Goal: Task Accomplishment & Management: Manage account settings

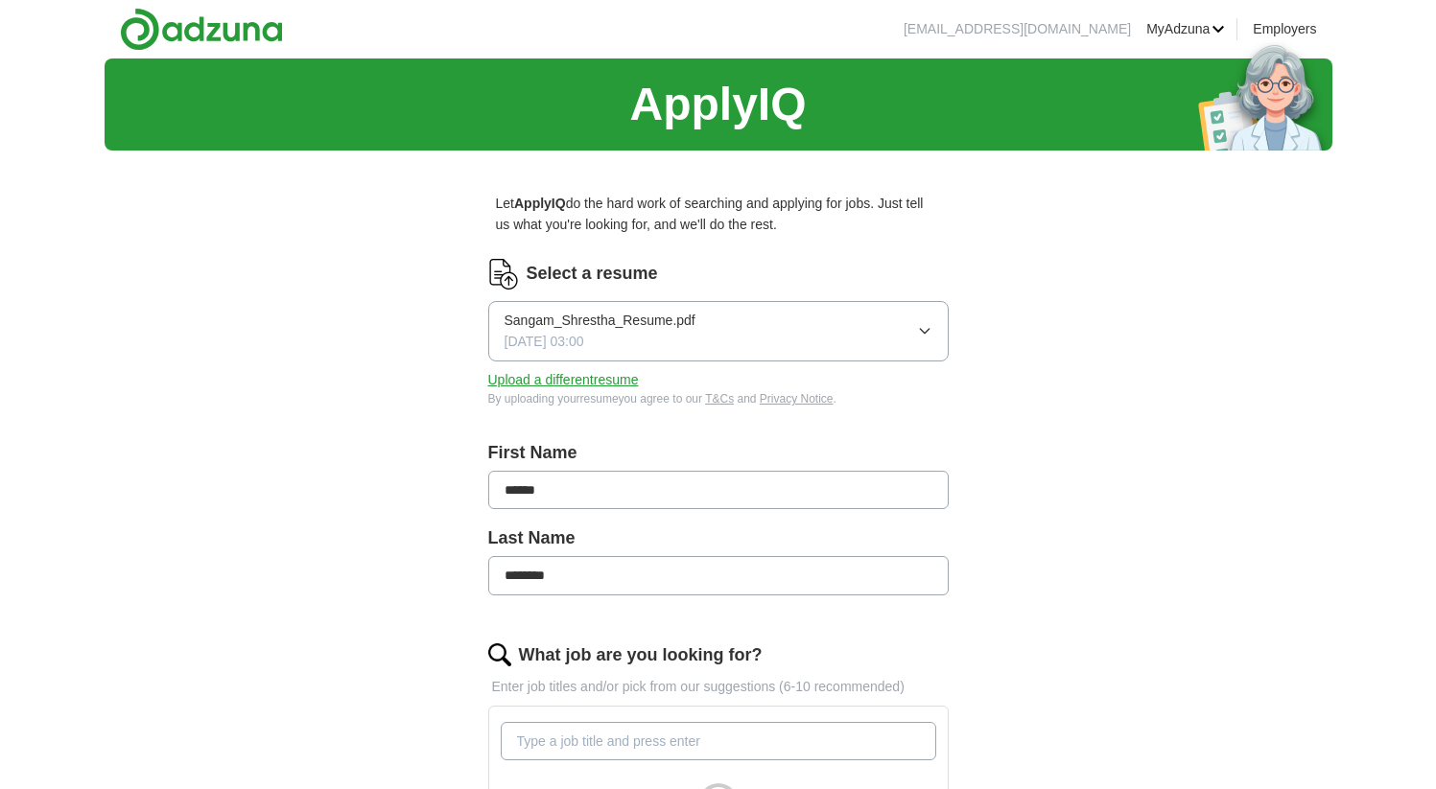
click at [626, 336] on div "Sangam_Shrestha_Resume.pdf [DATE] 03:00" at bounding box center [599, 331] width 191 height 43
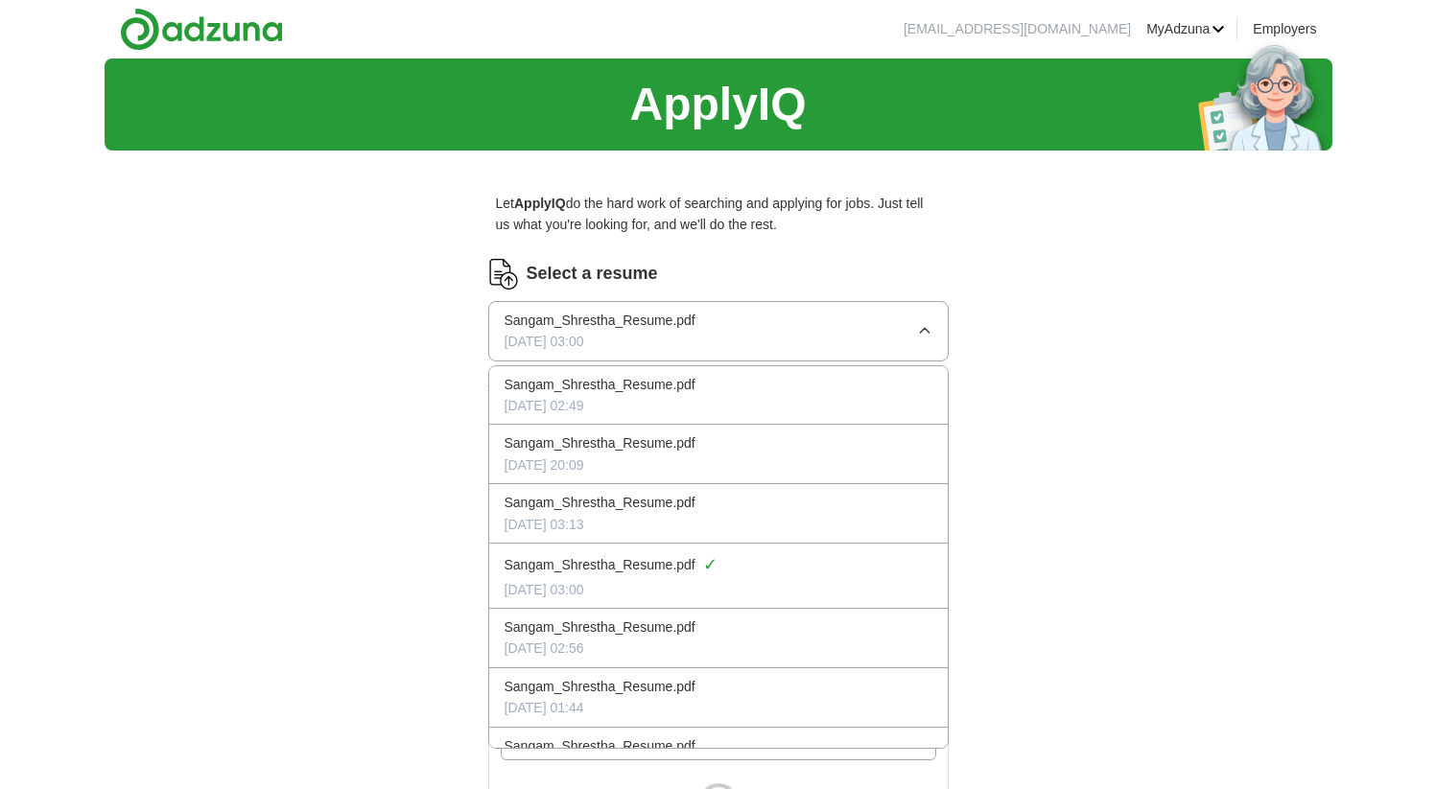
click at [605, 396] on div "[DATE] 02:49" at bounding box center [718, 405] width 428 height 21
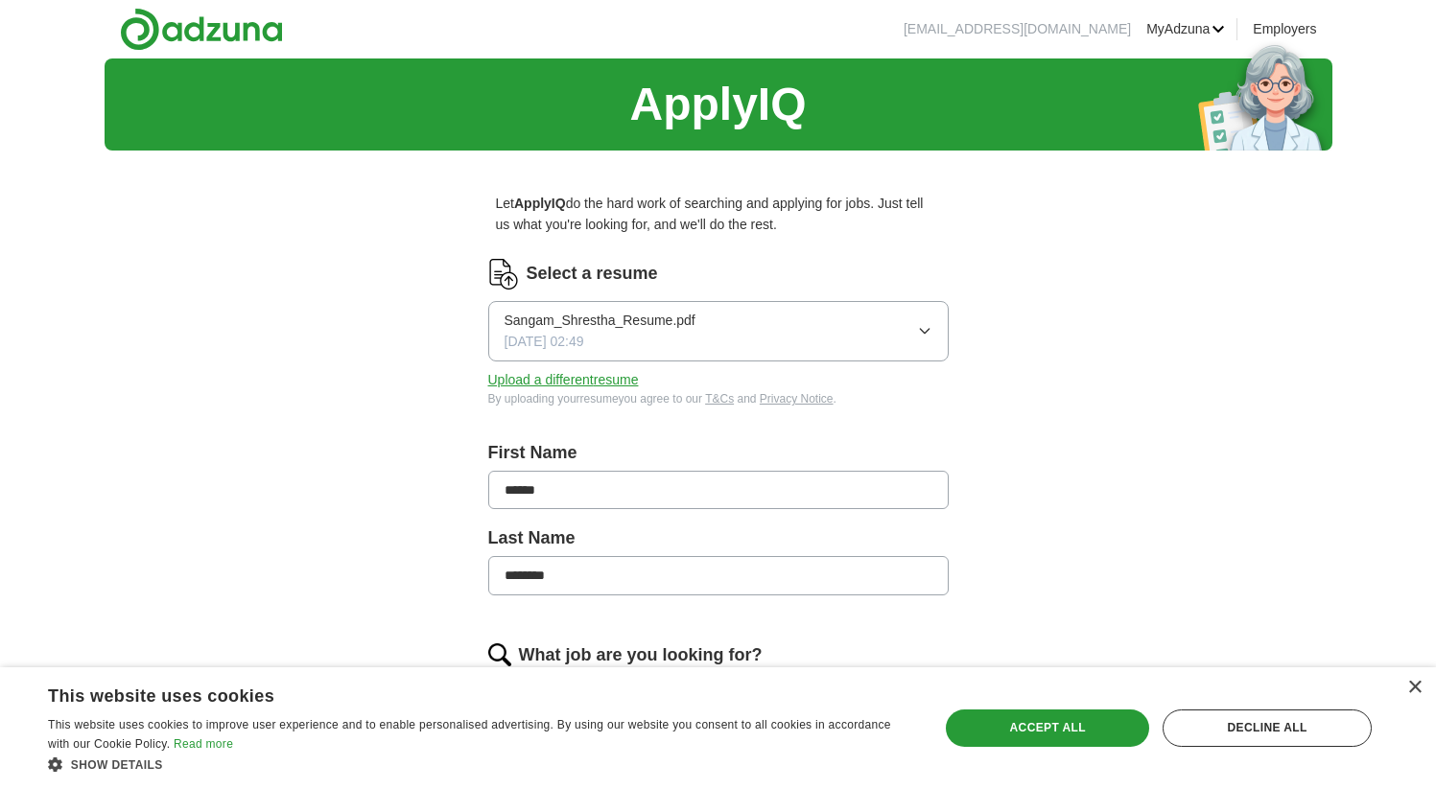
click at [701, 346] on button "Sangam_Shrestha_Resume.pdf [DATE] 02:49" at bounding box center [718, 331] width 460 height 60
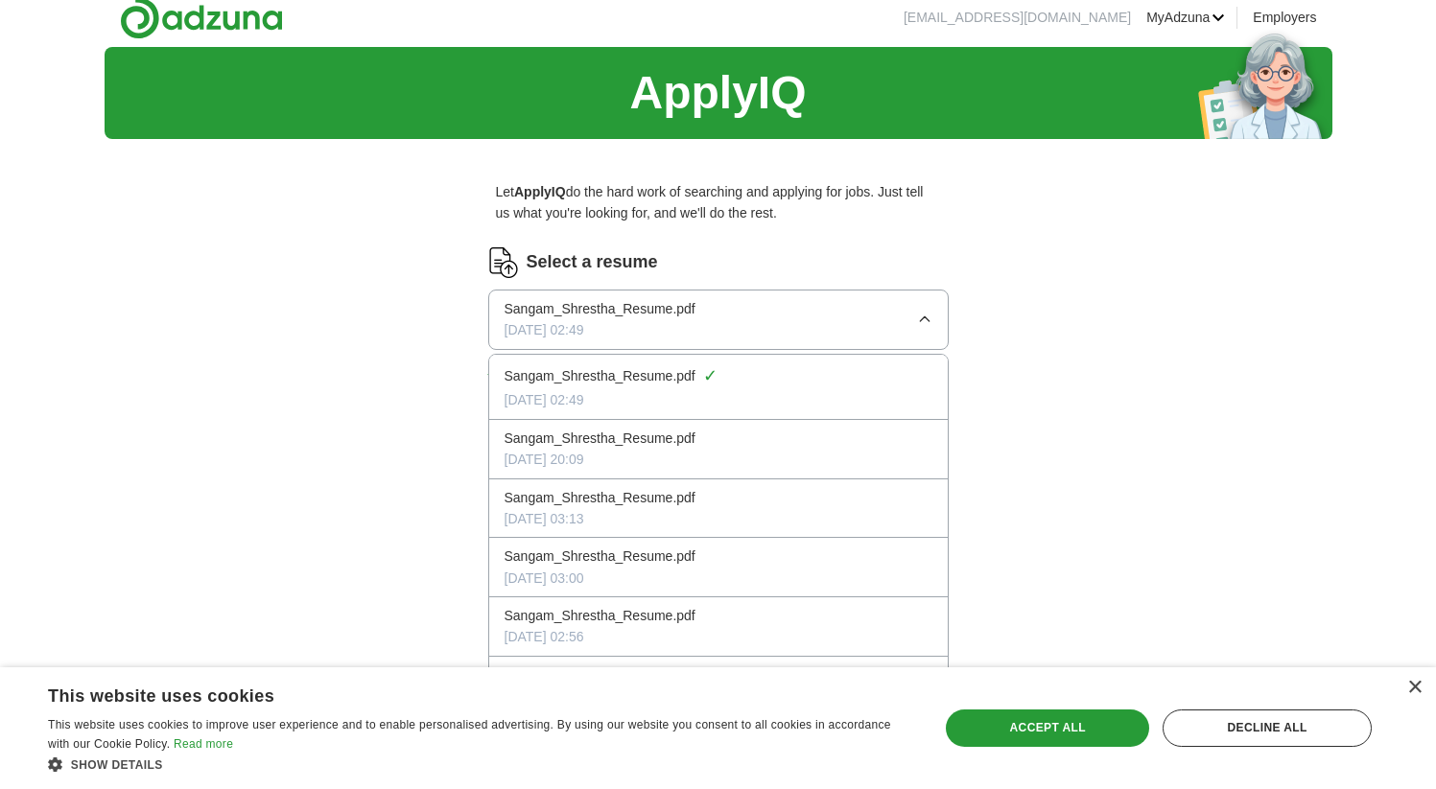
click at [668, 389] on div "[DATE] 02:49" at bounding box center [718, 399] width 428 height 21
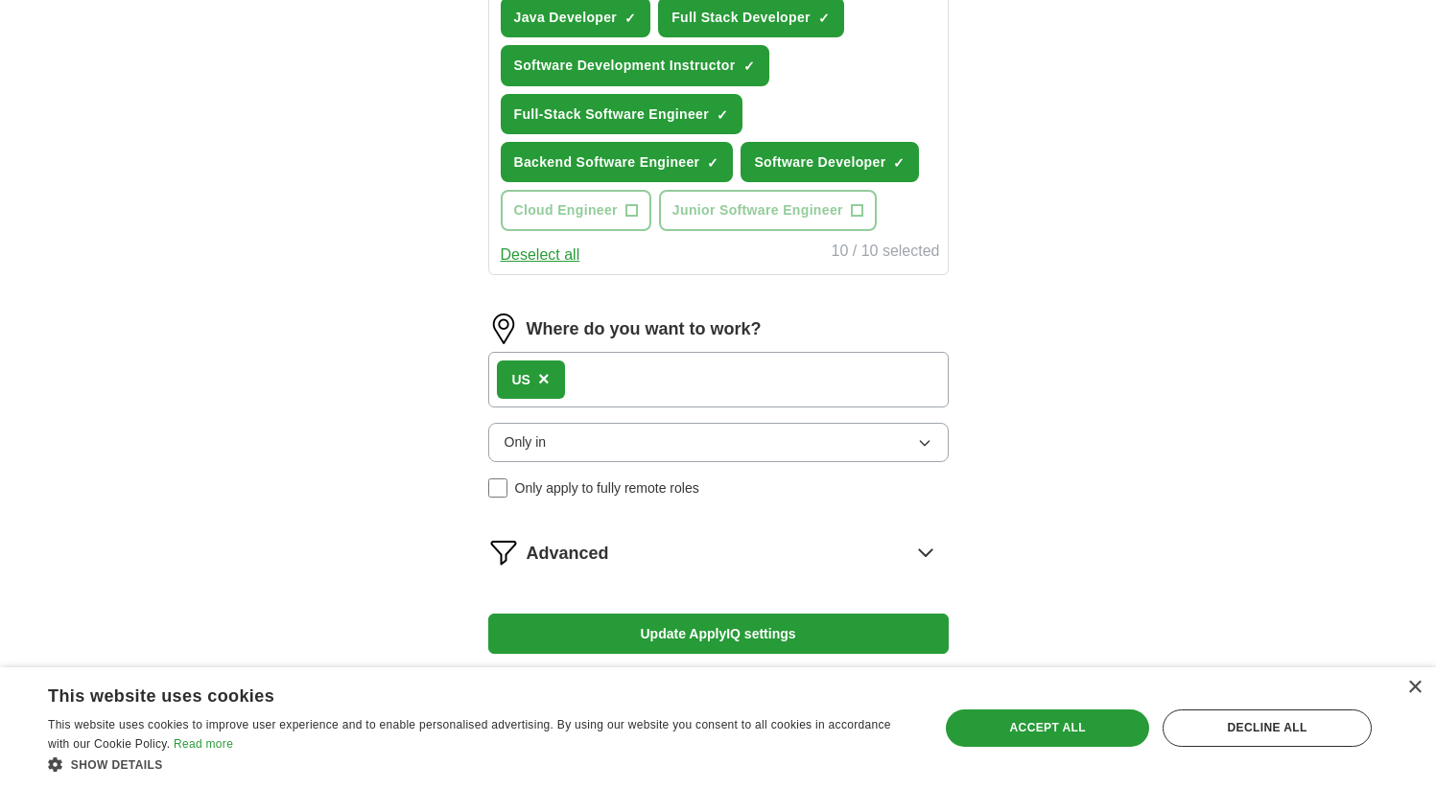
scroll to position [1023, 0]
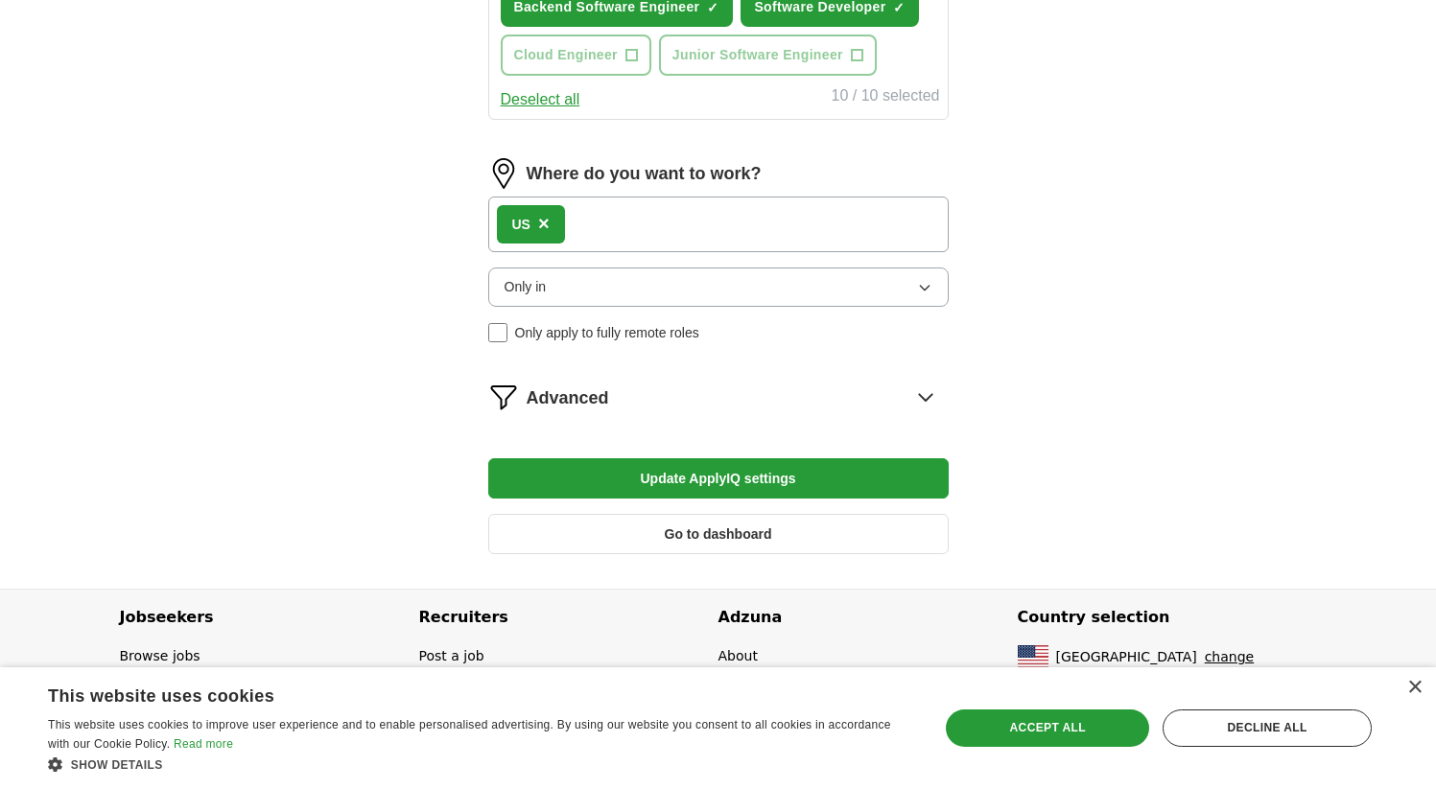
click at [630, 293] on button "Only in" at bounding box center [718, 287] width 460 height 38
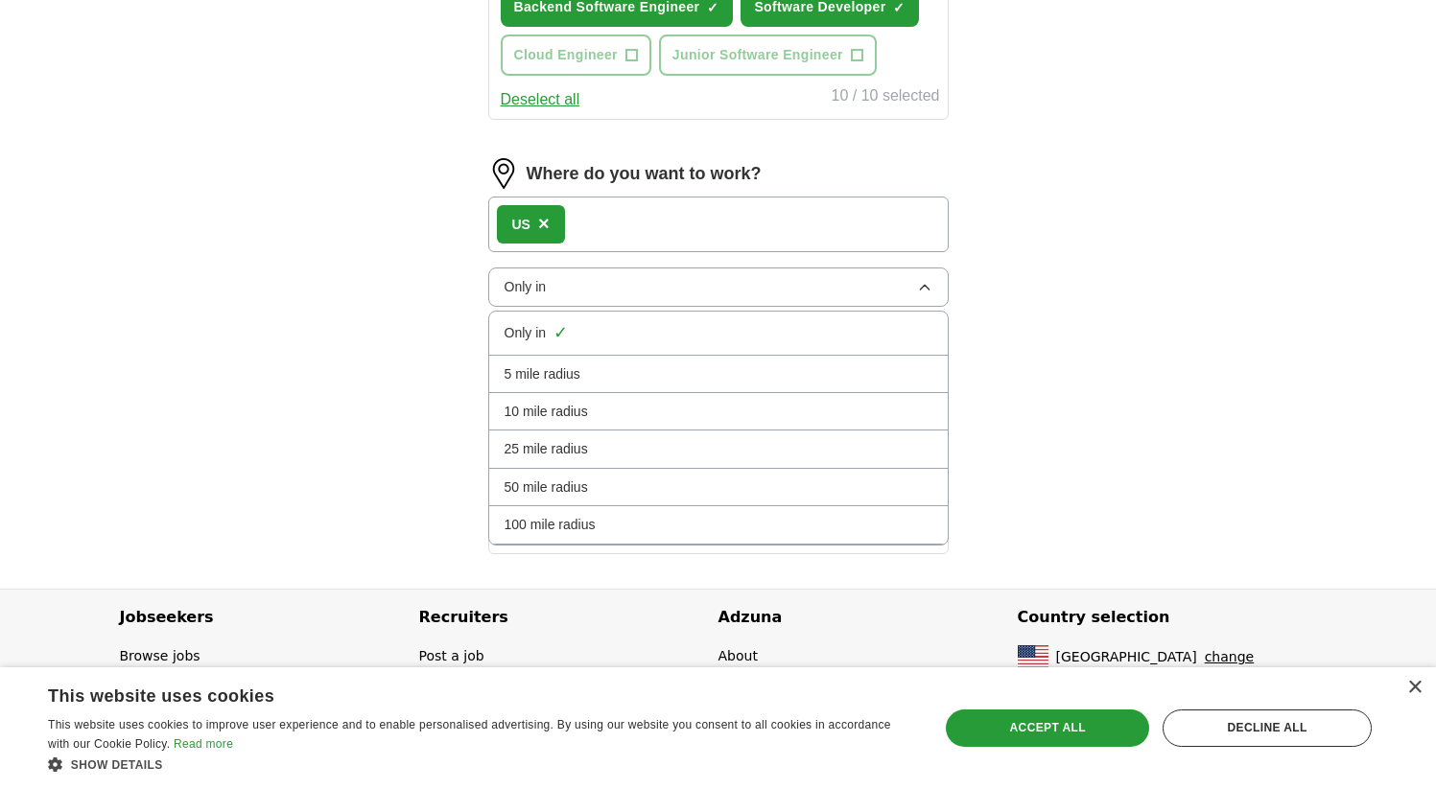
click at [600, 519] on div "100 mile radius" at bounding box center [718, 524] width 428 height 21
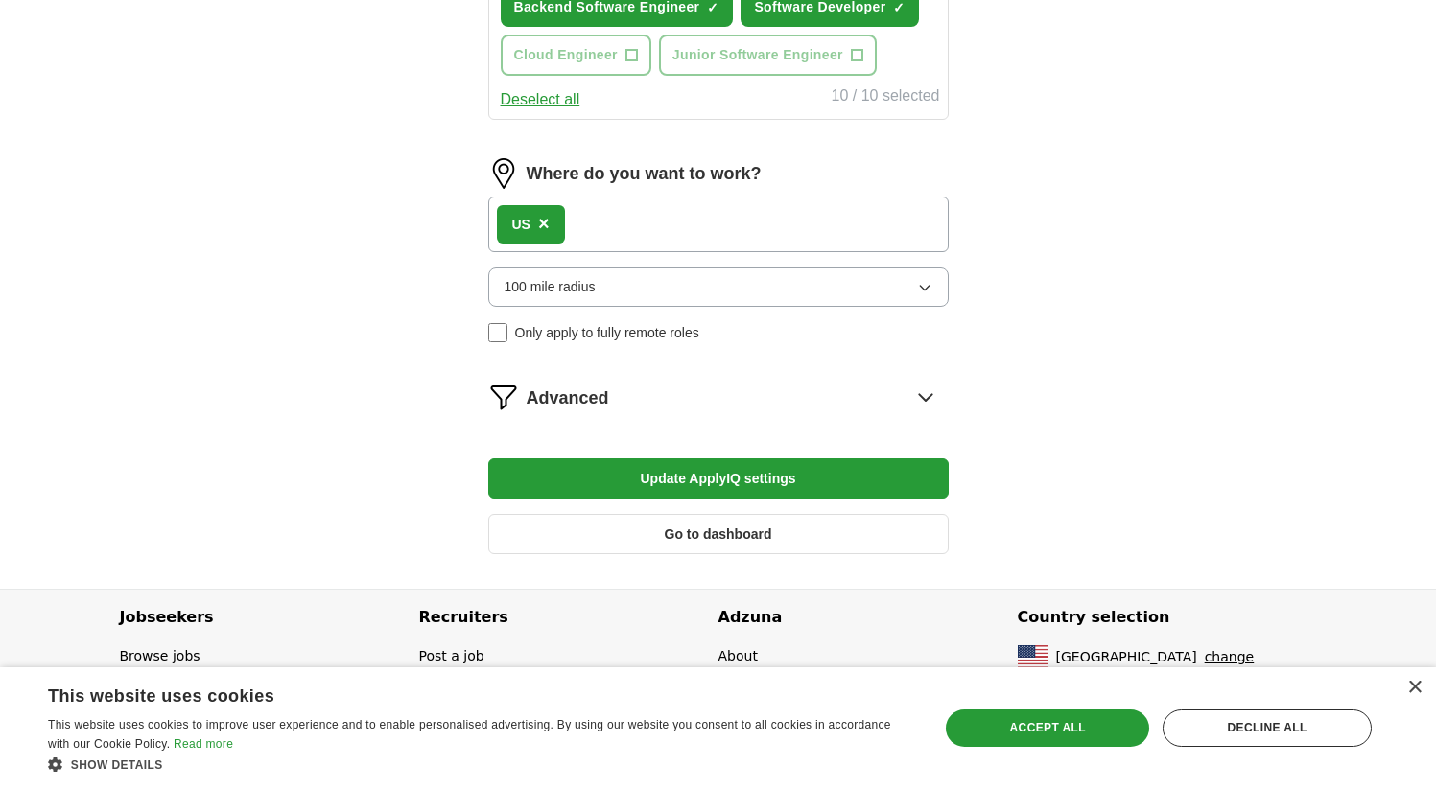
click at [635, 293] on button "100 mile radius" at bounding box center [718, 287] width 460 height 38
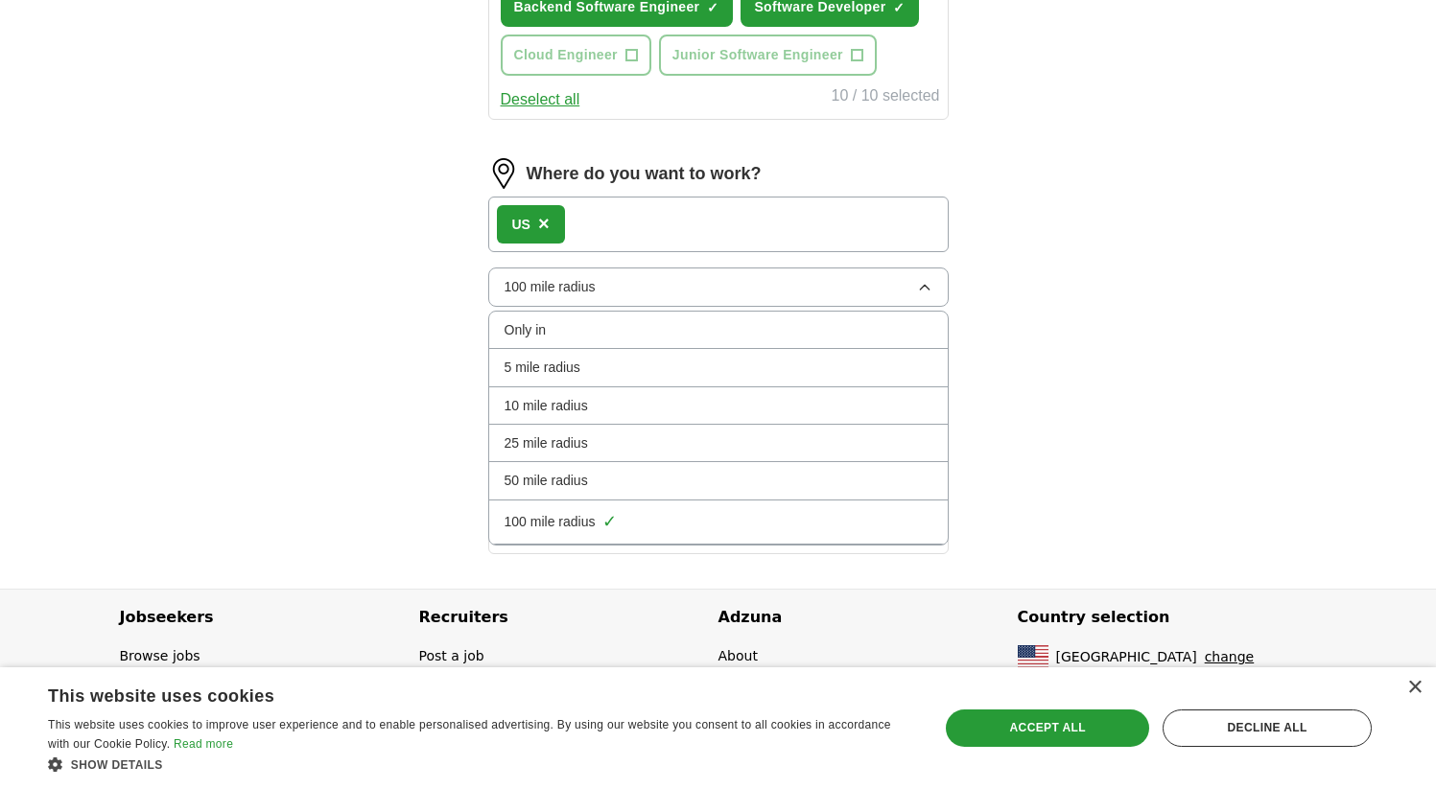
click at [601, 343] on li "Only in" at bounding box center [718, 330] width 458 height 37
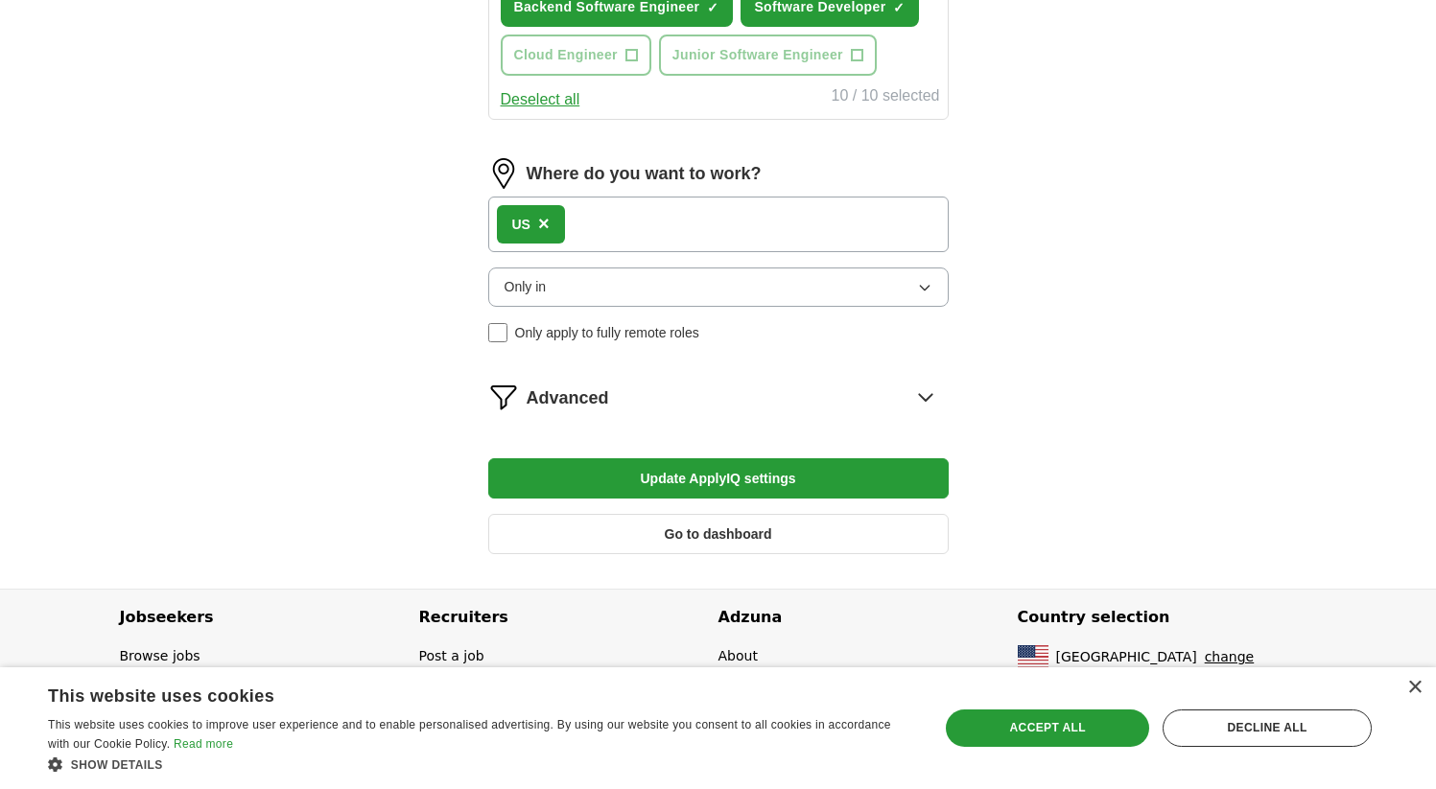
click at [676, 284] on button "Only in" at bounding box center [718, 287] width 460 height 38
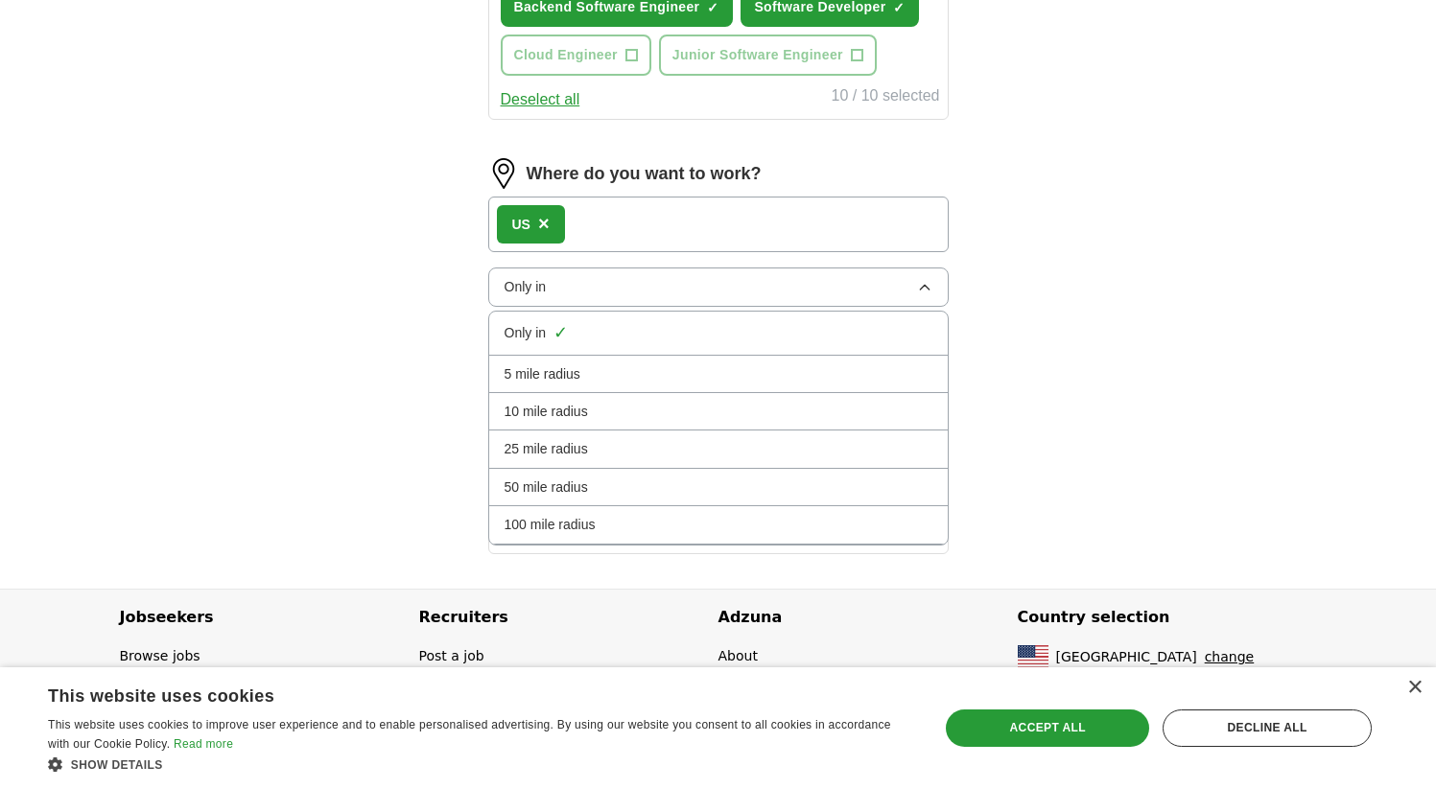
click at [624, 527] on div "100 mile radius" at bounding box center [718, 524] width 428 height 21
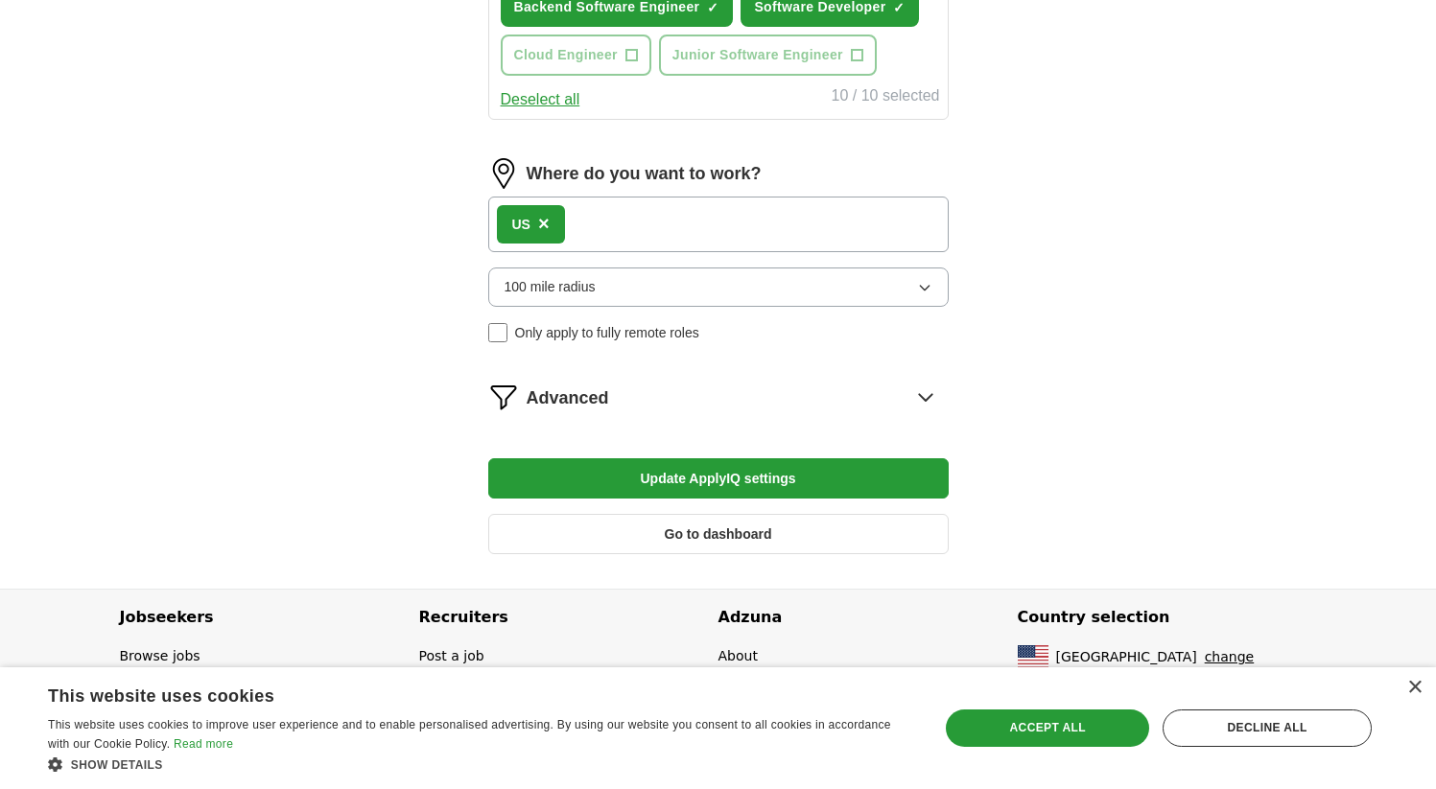
click at [610, 290] on button "100 mile radius" at bounding box center [718, 287] width 460 height 38
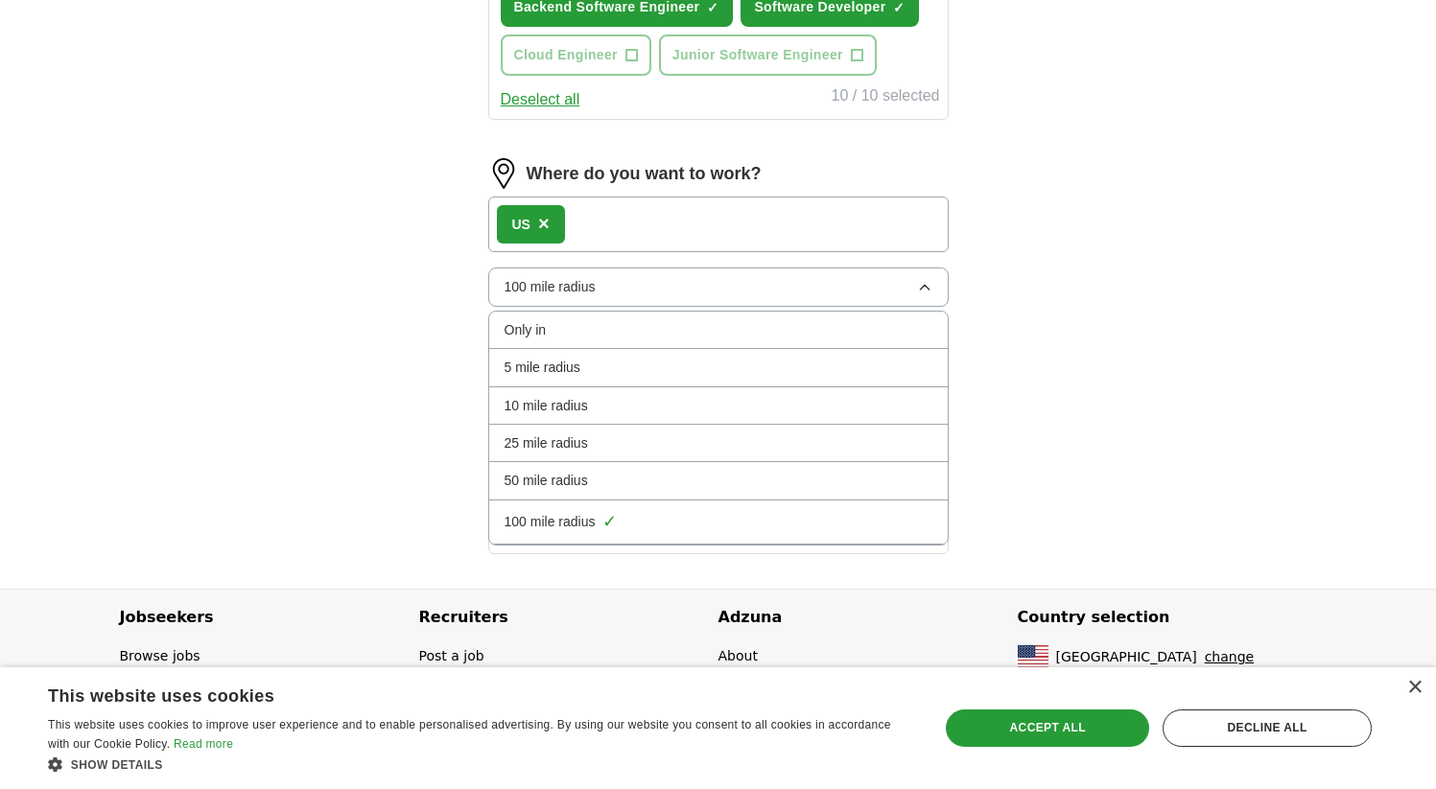
click at [578, 327] on div "Only in" at bounding box center [718, 329] width 428 height 21
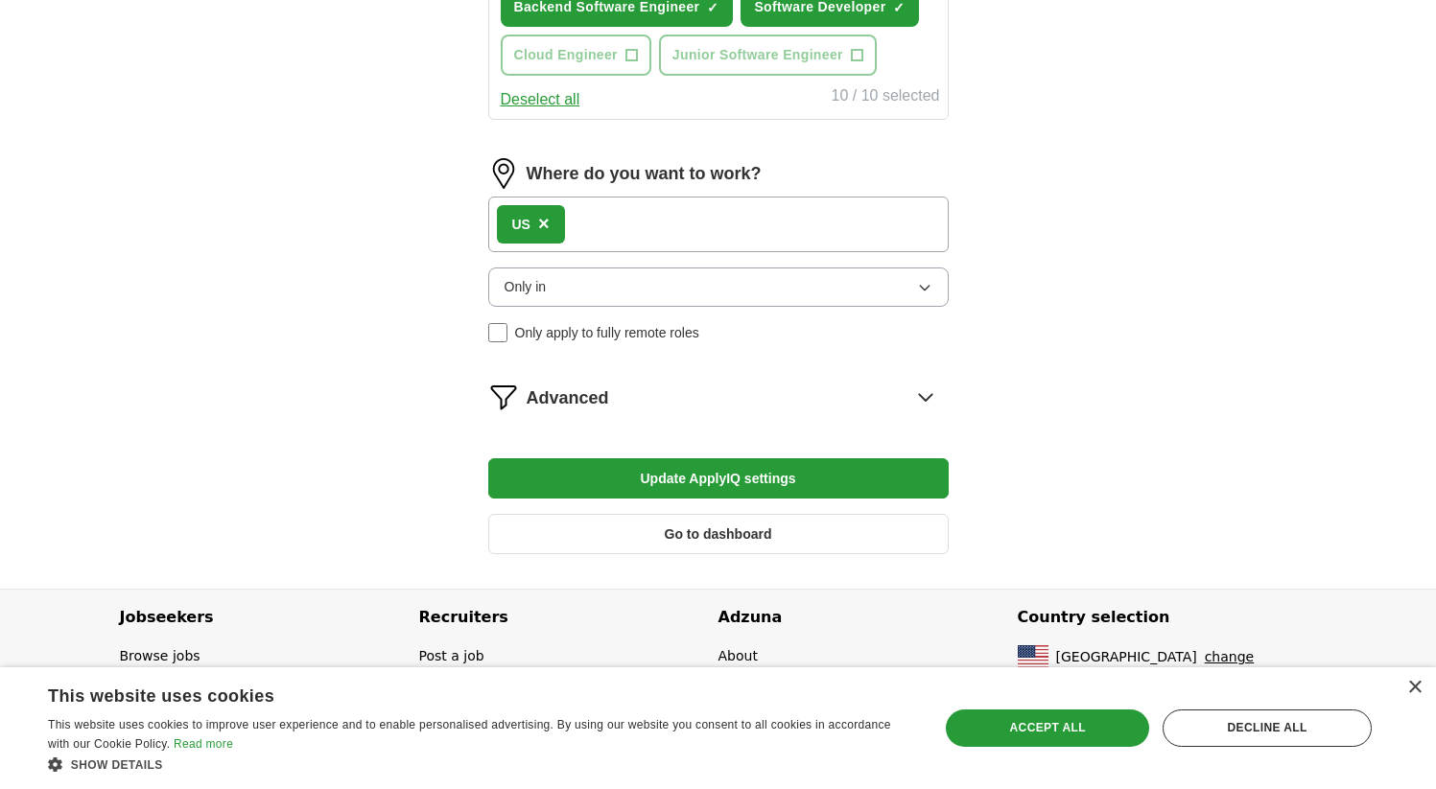
click at [768, 398] on div "Advanced" at bounding box center [738, 397] width 422 height 31
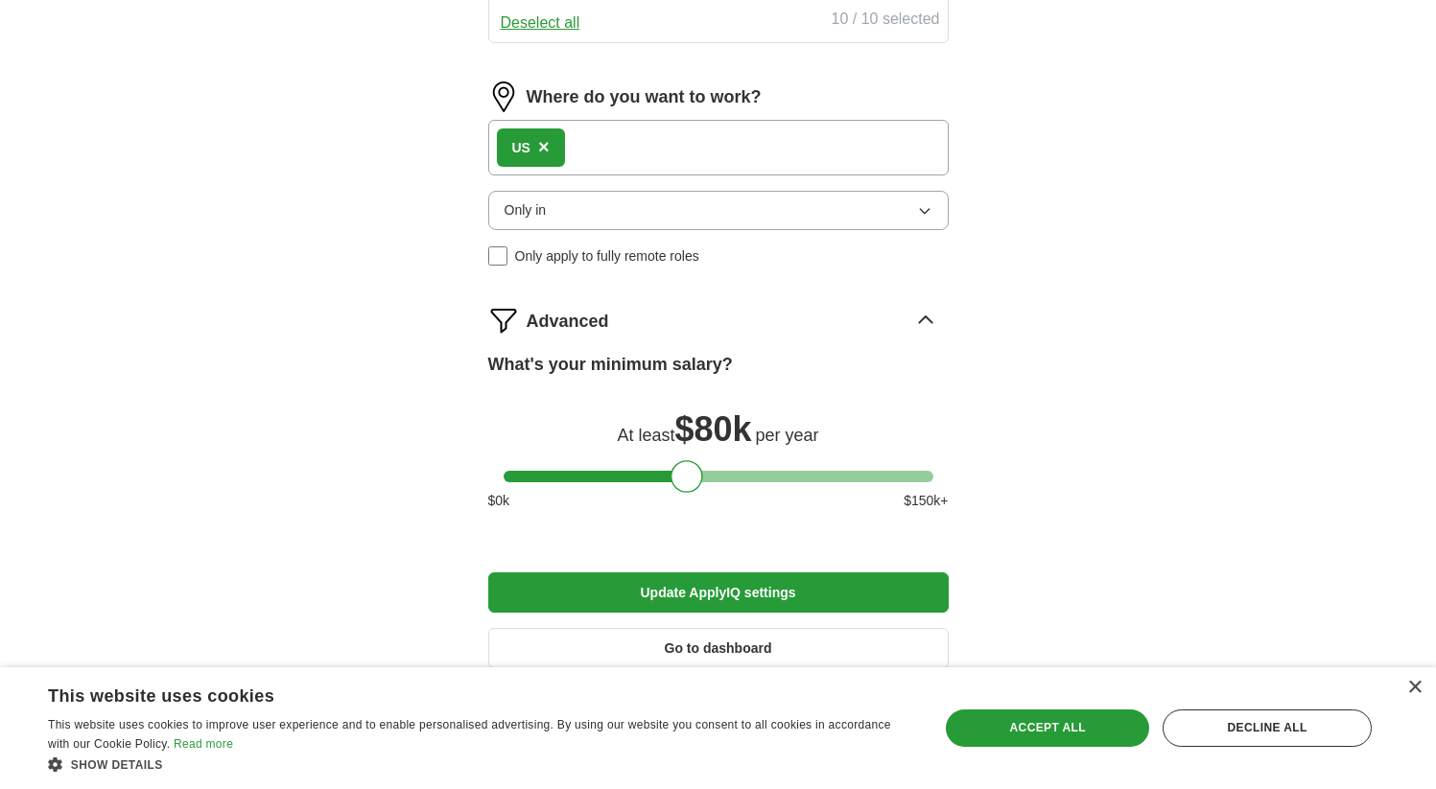
scroll to position [1214, 0]
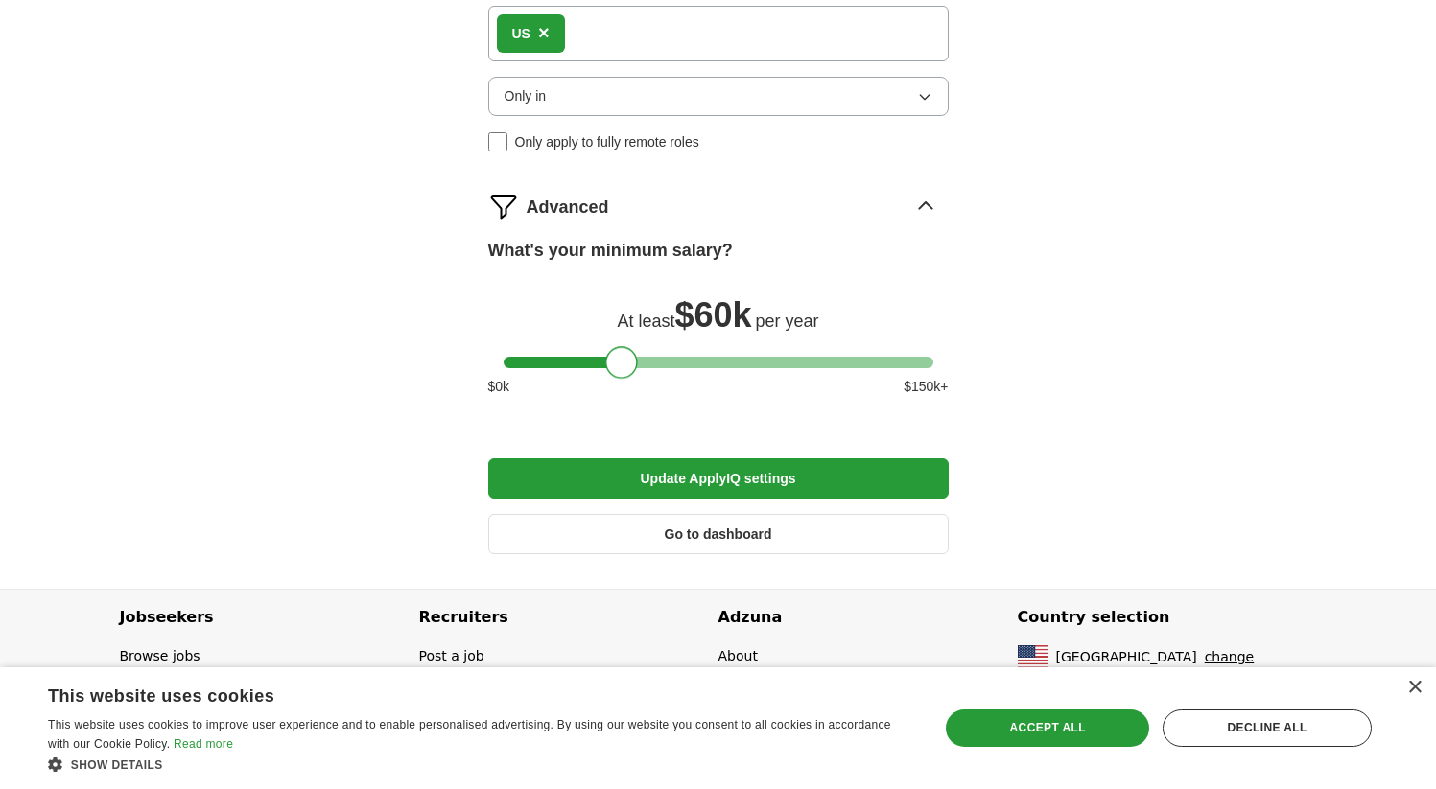
drag, startPoint x: 688, startPoint y: 371, endPoint x: 622, endPoint y: 371, distance: 65.2
click at [622, 371] on div at bounding box center [621, 362] width 33 height 33
click at [708, 467] on button "Update ApplyIQ settings" at bounding box center [718, 478] width 460 height 40
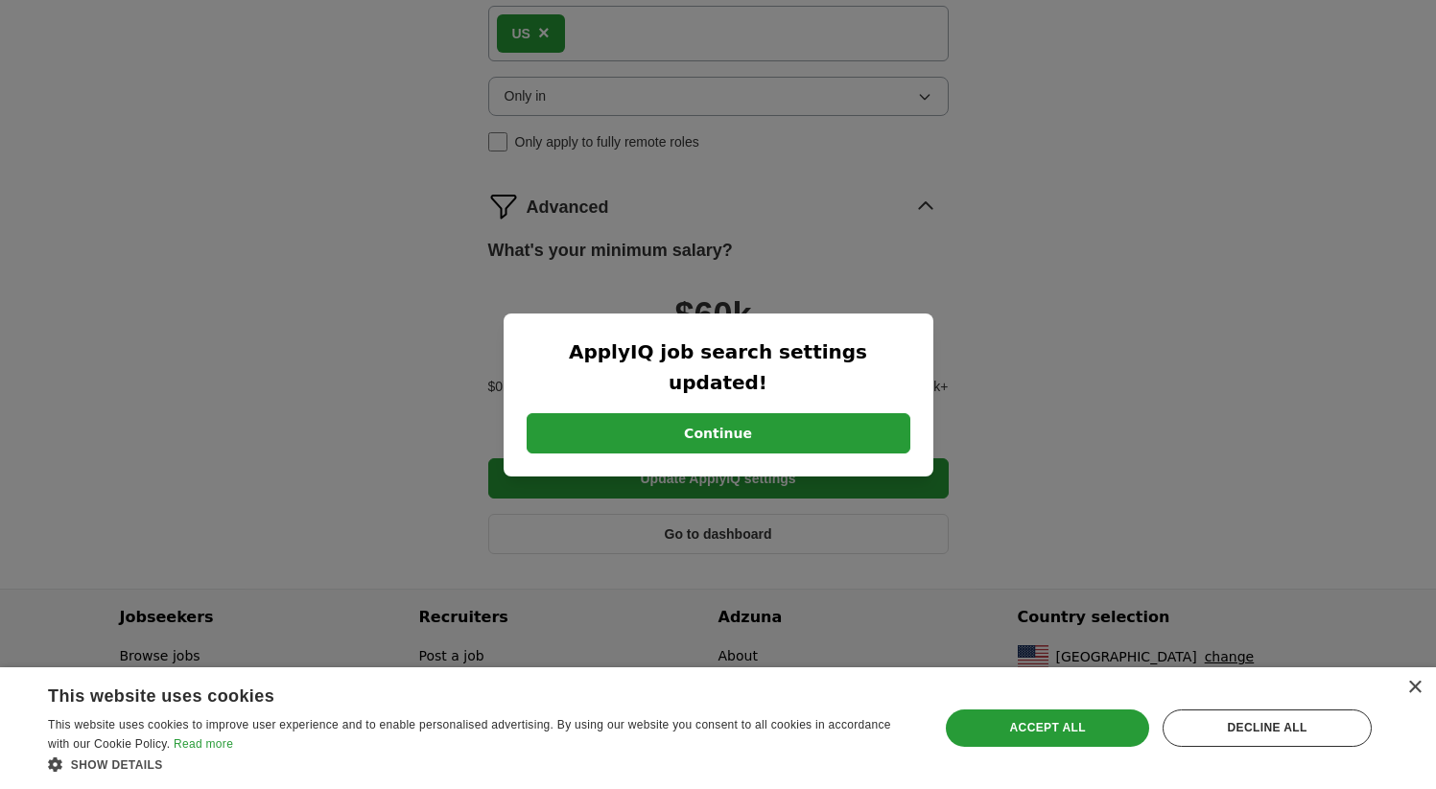
click at [676, 417] on button "Continue" at bounding box center [719, 433] width 384 height 40
